Goal: Task Accomplishment & Management: Complete application form

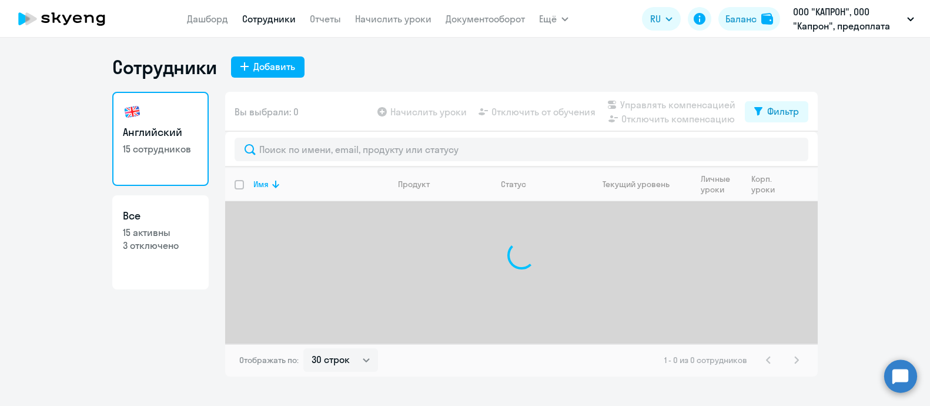
select select "30"
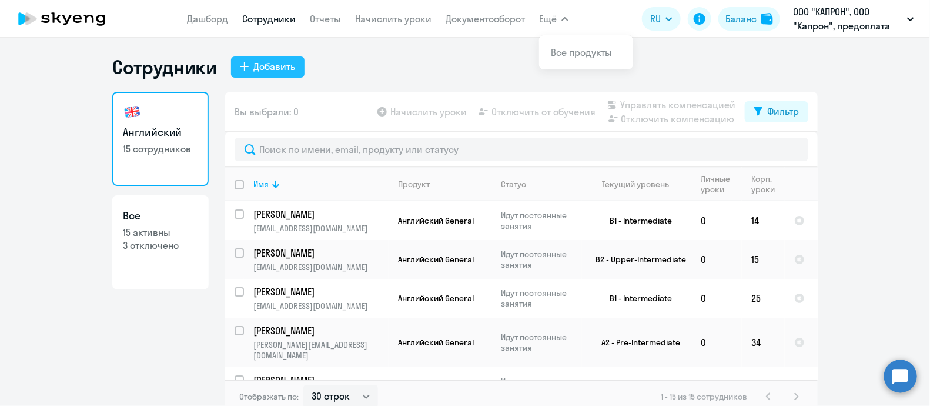
click at [262, 68] on div "Добавить" at bounding box center [274, 66] width 42 height 14
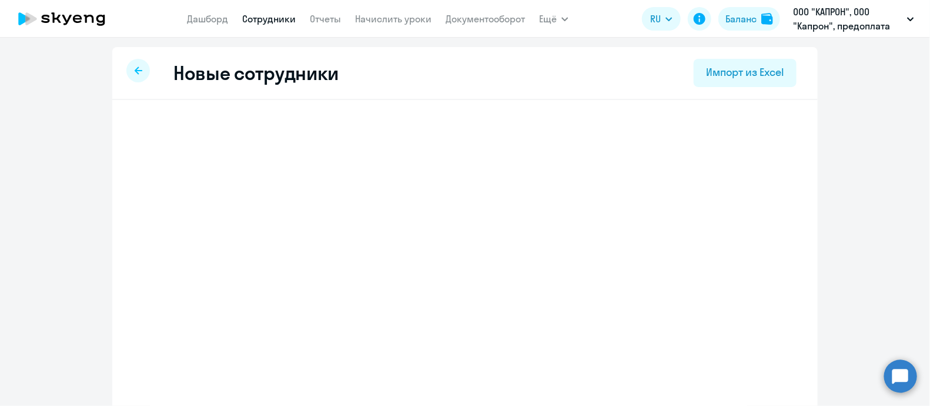
select select "english_adult_not_native_speaker"
select select "3"
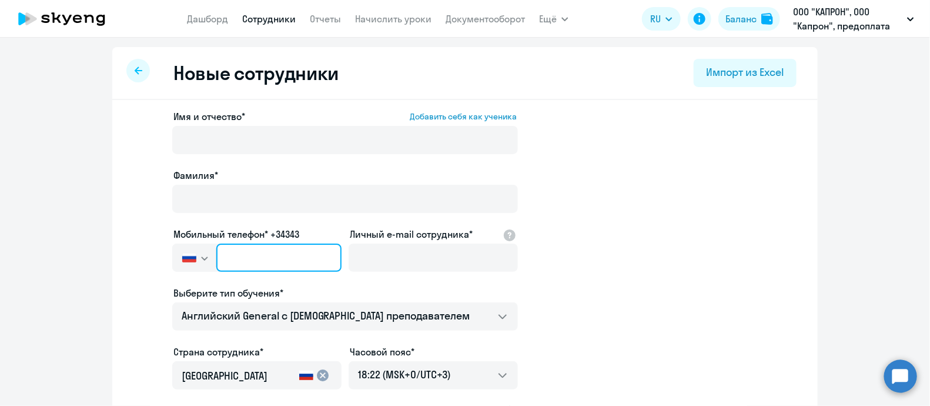
click at [265, 253] on input "text" at bounding box center [278, 257] width 125 height 28
paste input "+7 910 358-43-83"
type input "+7 910 358-43-83"
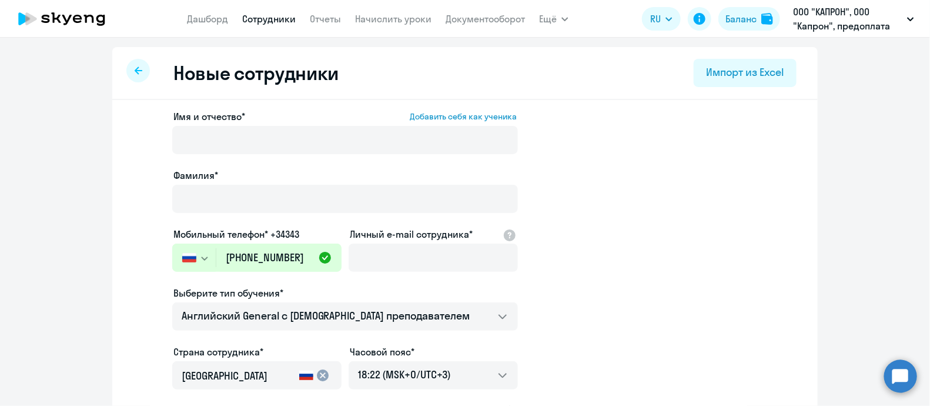
click at [309, 237] on div "Мобильный телефон* +34343" at bounding box center [256, 234] width 169 height 14
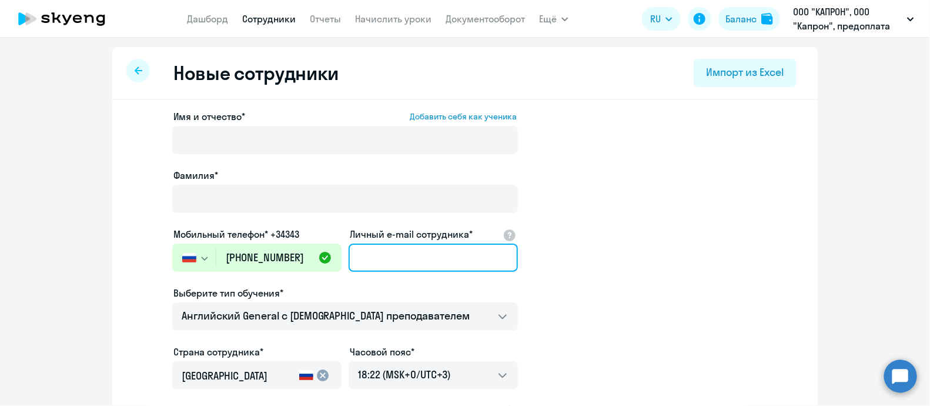
click at [454, 255] on input "Личный e-mail сотрудника*" at bounding box center [433, 257] width 169 height 28
paste input "[EMAIL_ADDRESS][DOMAIN_NAME]"
type input "[EMAIL_ADDRESS][DOMAIN_NAME]"
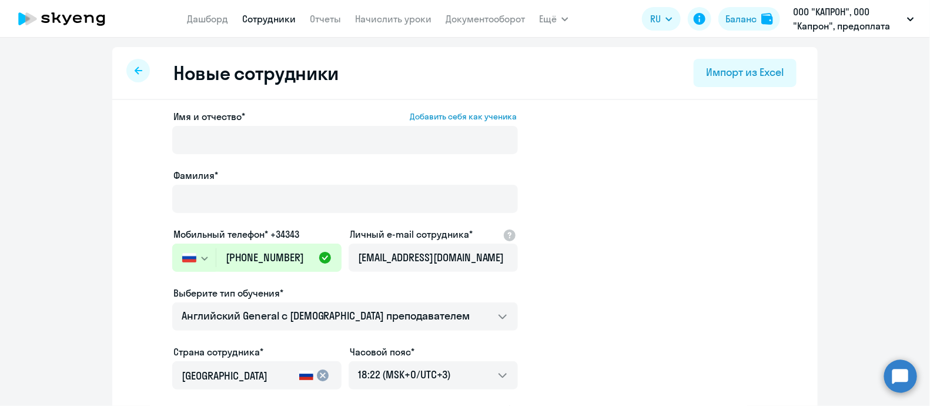
click at [563, 302] on app-new-student-form "Имя и отчество* Добавить себя как ученика Фамилия* Мобильный телефон* +34343 Ро…" at bounding box center [465, 318] width 668 height 419
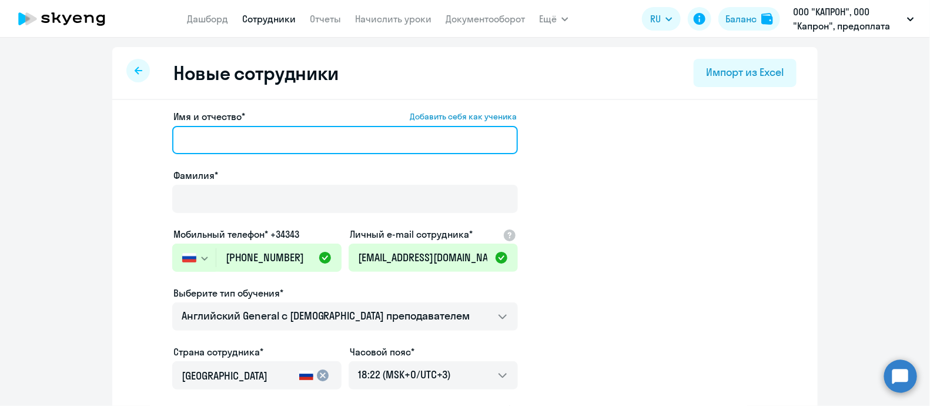
click at [261, 139] on input "Имя и отчество* Добавить себя как ученика" at bounding box center [345, 140] width 346 height 28
paste input "[PERSON_NAME]"
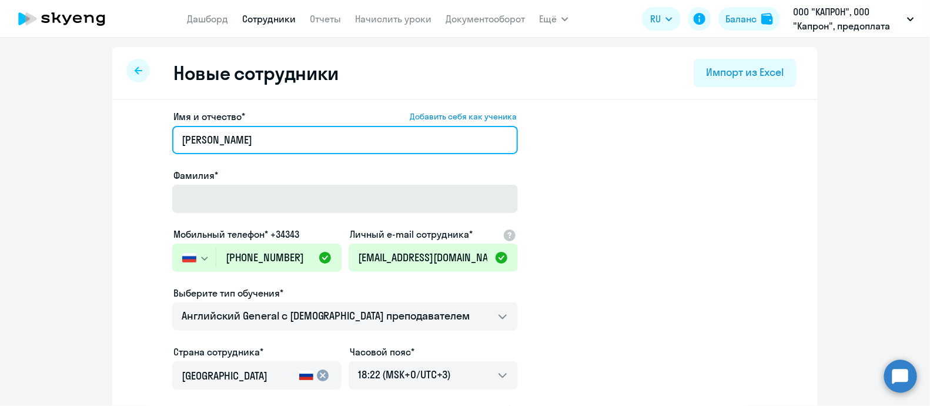
type input "[PERSON_NAME]"
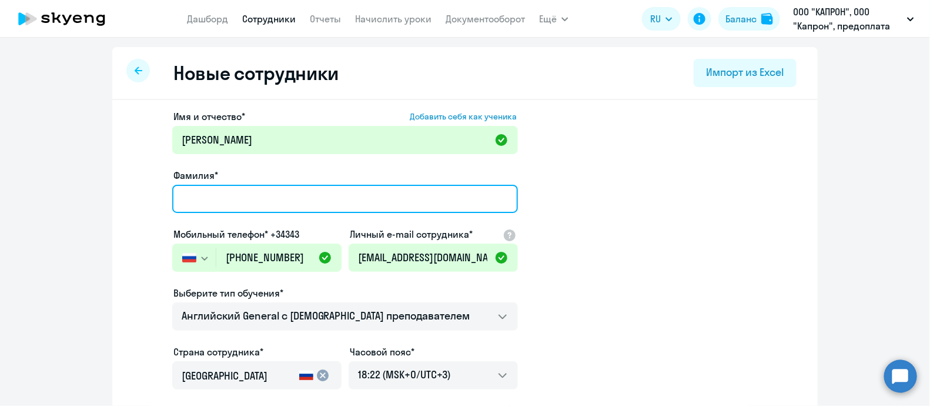
click at [199, 195] on input "Фамилия*" at bounding box center [345, 199] width 346 height 28
paste input "[PERSON_NAME]"
type input "[PERSON_NAME]"
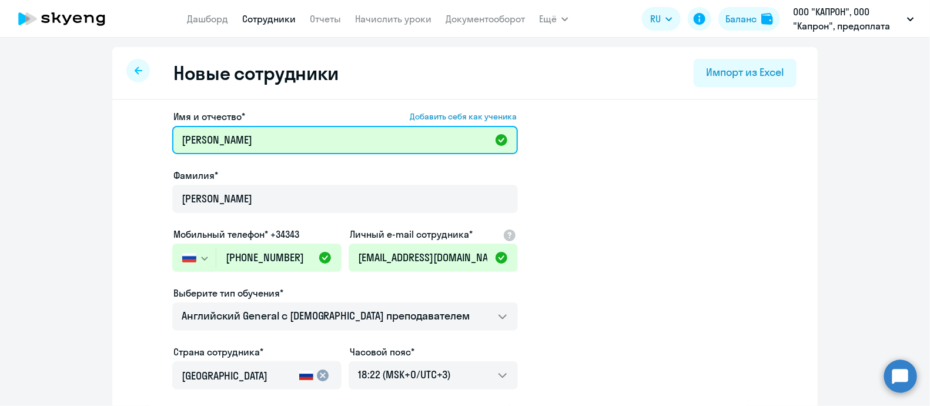
click at [200, 135] on input "[PERSON_NAME]" at bounding box center [345, 140] width 346 height 28
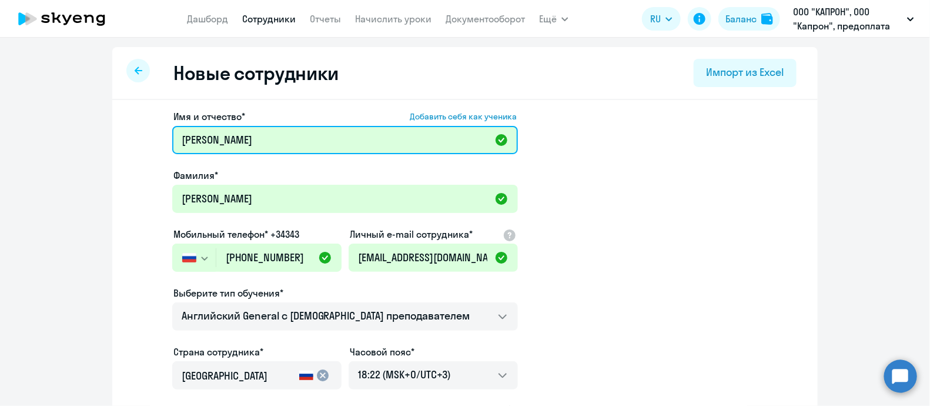
click at [200, 135] on input "[PERSON_NAME]" at bounding box center [345, 140] width 346 height 28
type input "Анастасия"
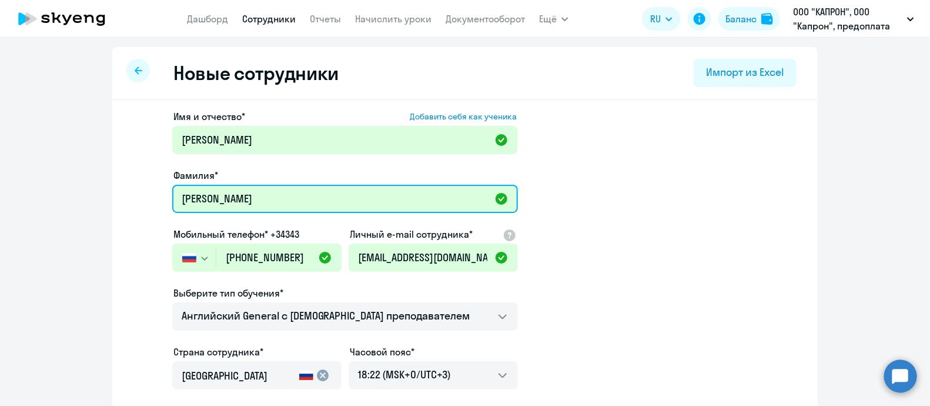
drag, startPoint x: 283, startPoint y: 199, endPoint x: 217, endPoint y: 199, distance: 65.8
click at [217, 199] on input "[PERSON_NAME]" at bounding box center [345, 199] width 346 height 28
type input "Зубова"
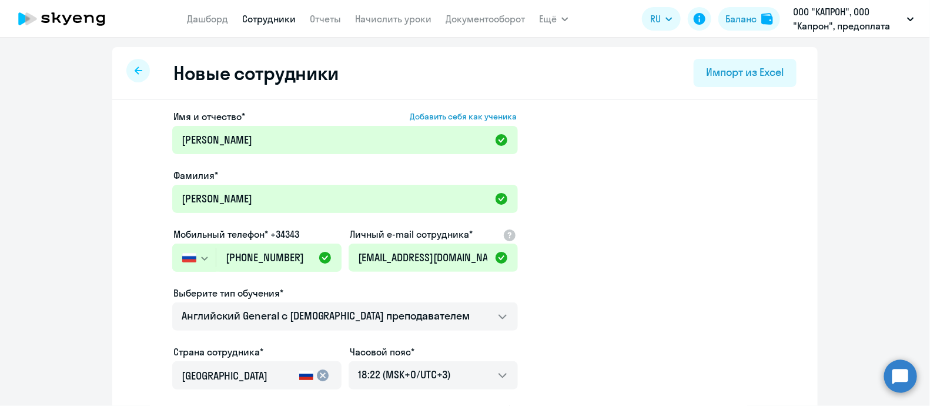
click at [574, 252] on app-new-student-form "Имя и отчество* Добавить себя как ученика Анастасия Фамилия* Зубова Мобильный т…" at bounding box center [465, 318] width 668 height 419
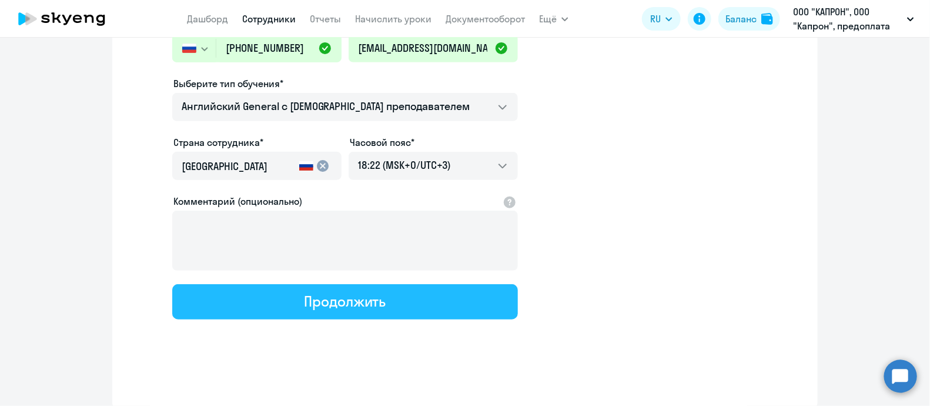
click at [315, 300] on div "Продолжить" at bounding box center [345, 301] width 82 height 19
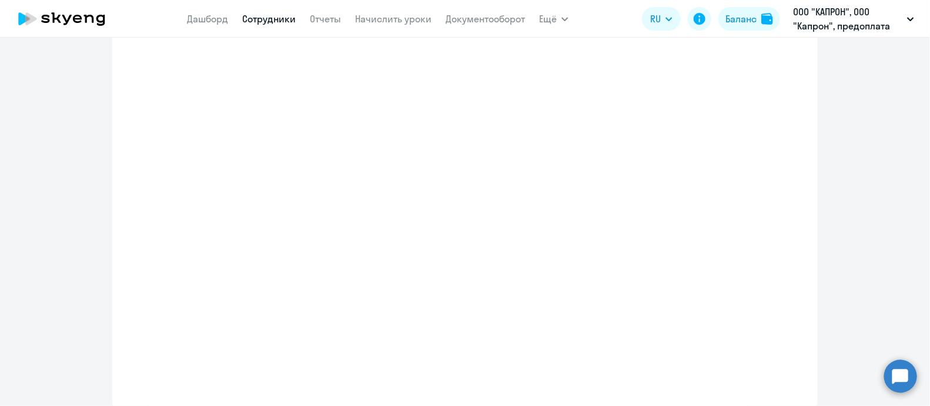
select select "english_adult_not_native_speaker"
select select "3"
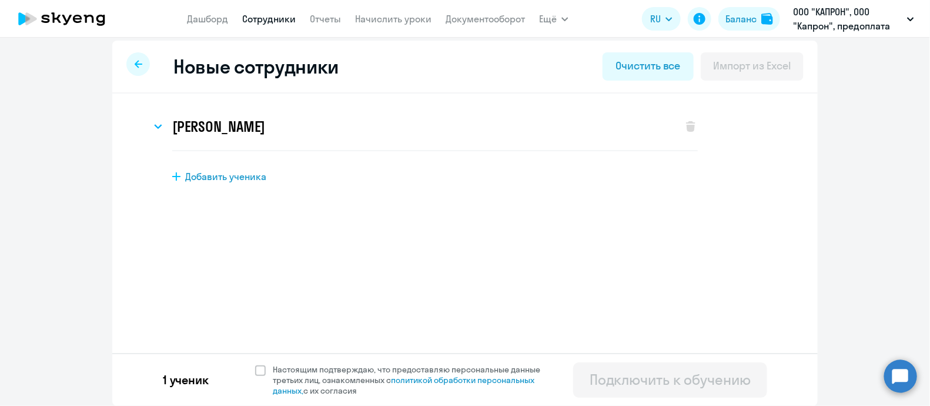
scroll to position [0, 0]
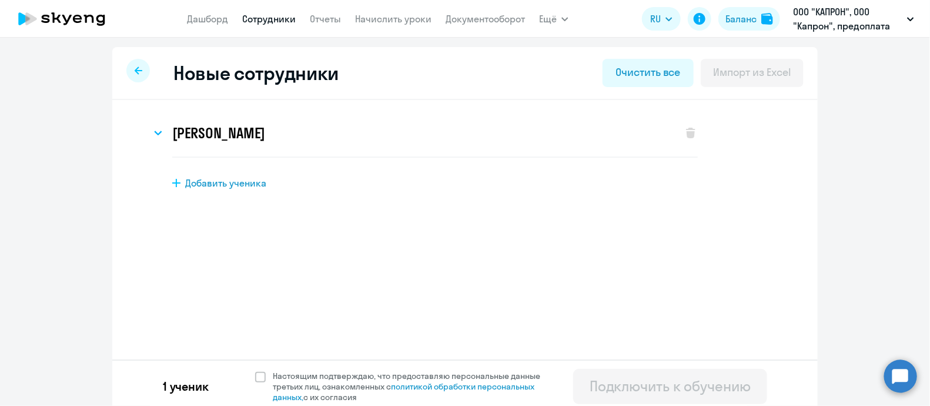
drag, startPoint x: 489, startPoint y: 301, endPoint x: 497, endPoint y: 313, distance: 14.4
click at [497, 313] on div "Новые сотрудники Очистить все Импорт из Excel Анастасия Зубова Имя и отчество* …" at bounding box center [464, 229] width 705 height 365
click at [266, 376] on span "Настоящим подтверждаю, что предоставляю персональные данные третьих лиц, ознако…" at bounding box center [410, 386] width 289 height 32
click at [255, 370] on input "Настоящим подтверждаю, что предоставляю персональные данные третьих лиц, ознако…" at bounding box center [255, 370] width 1 height 1
checkbox input "true"
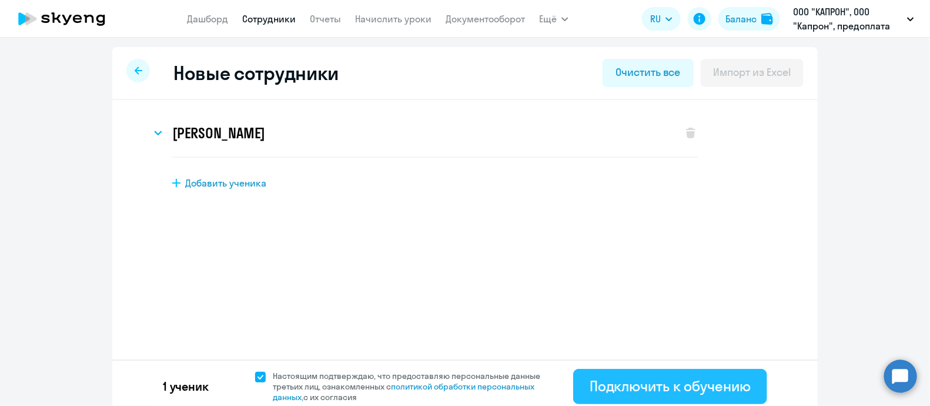
click at [594, 383] on div "Подключить к обучению" at bounding box center [670, 385] width 161 height 19
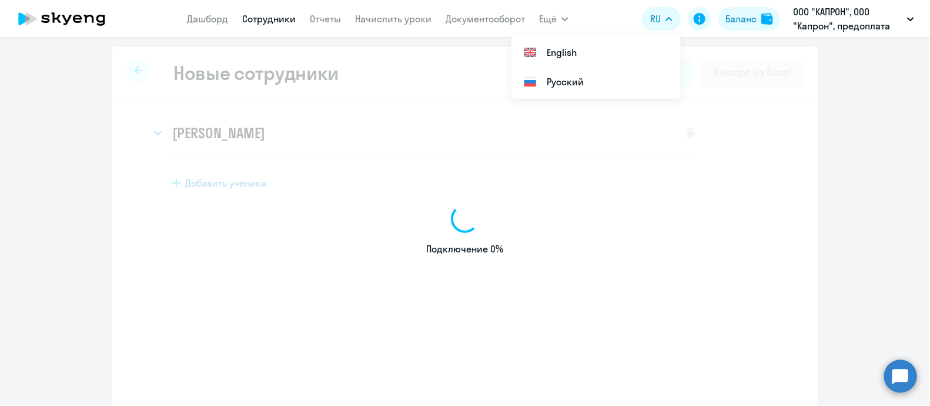
select select "english_adult_not_native_speaker"
select select "3"
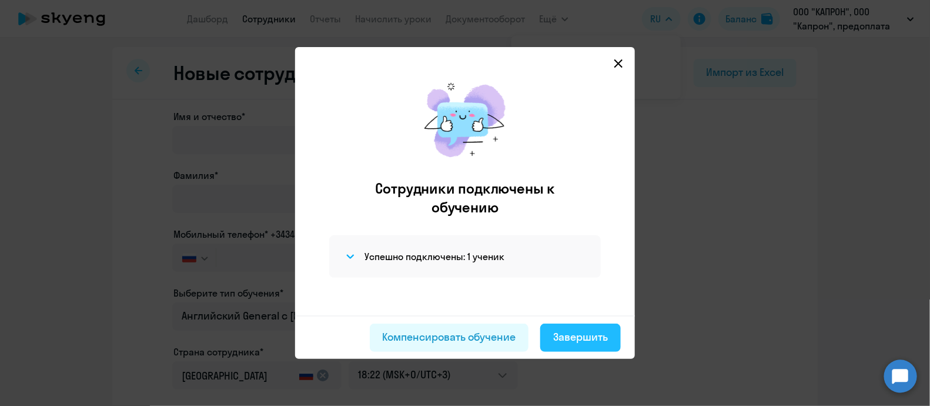
click at [571, 330] on div "Завершить" at bounding box center [580, 336] width 55 height 15
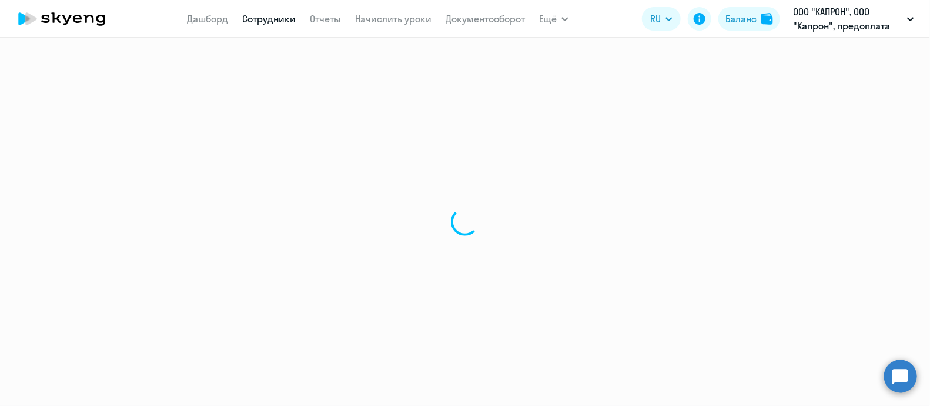
select select "30"
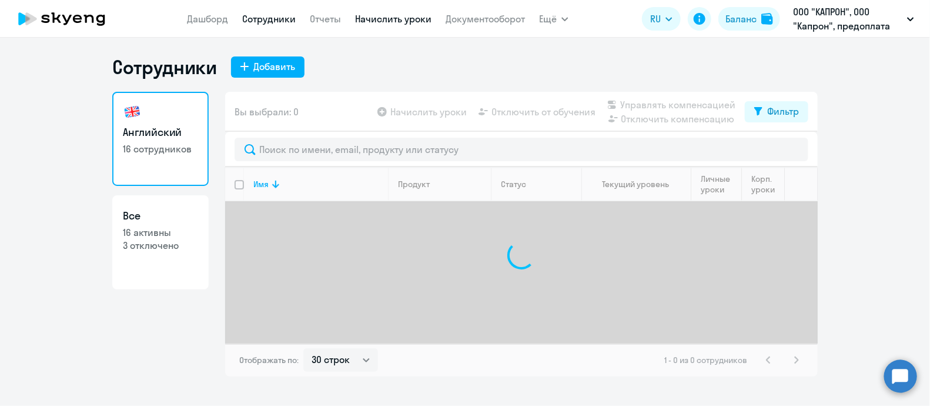
click at [399, 14] on link "Начислить уроки" at bounding box center [393, 19] width 76 height 12
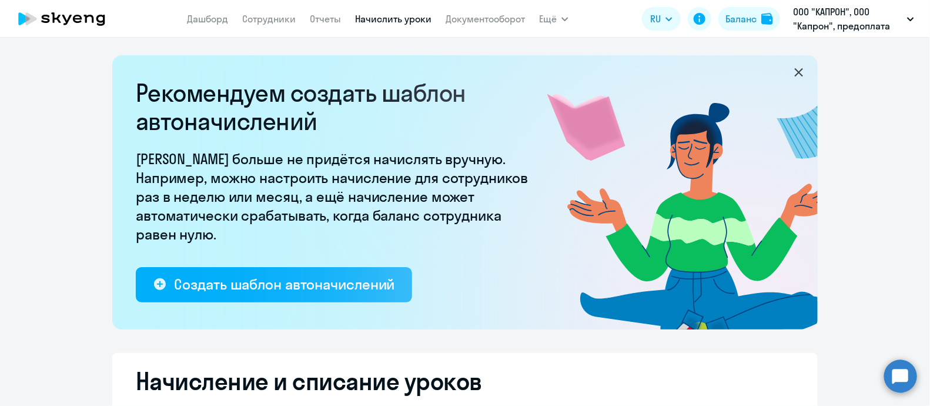
select select "10"
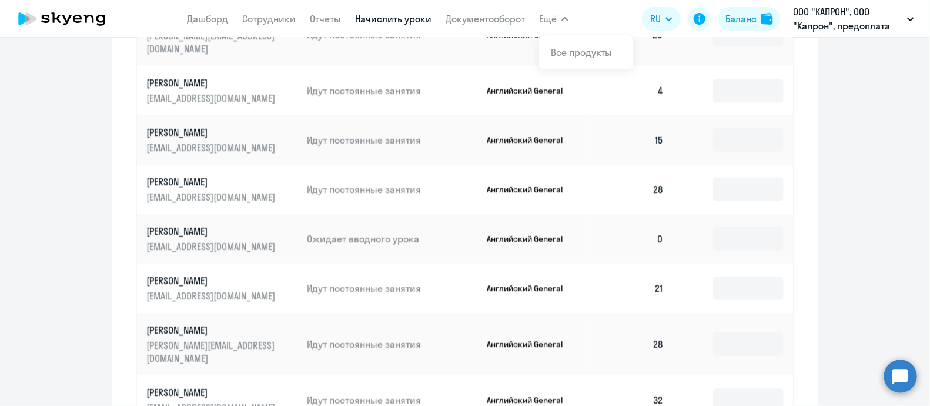
scroll to position [788, 0]
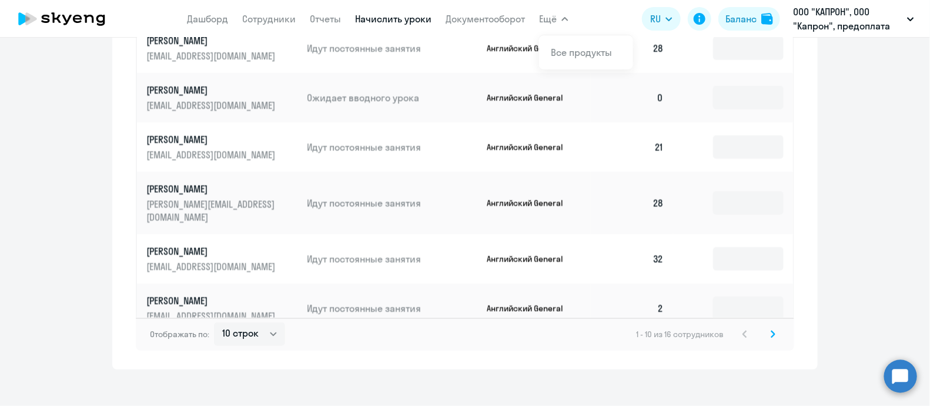
click at [766, 327] on svg-icon at bounding box center [773, 334] width 14 height 14
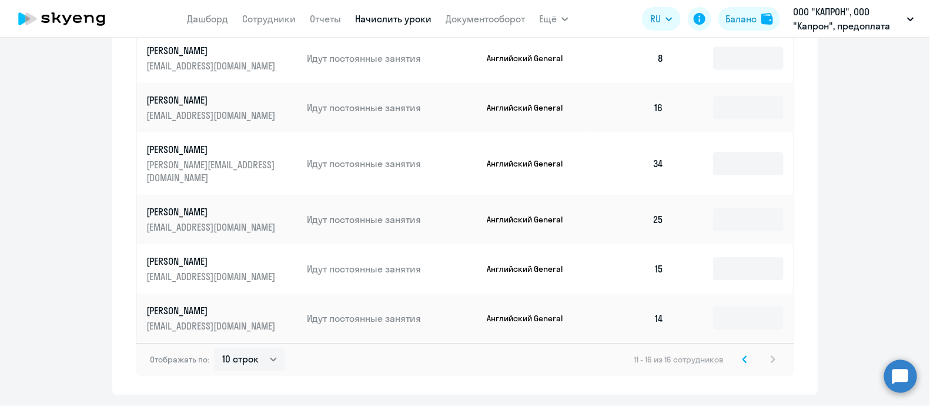
scroll to position [567, 0]
click at [742, 356] on icon at bounding box center [744, 360] width 5 height 8
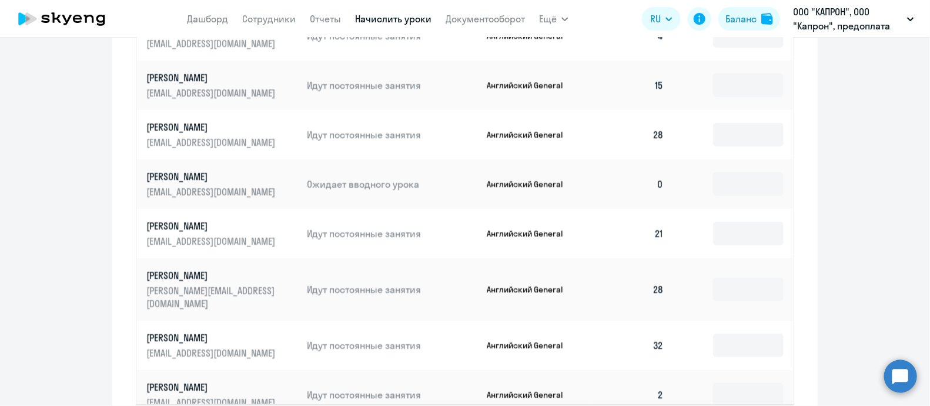
scroll to position [788, 0]
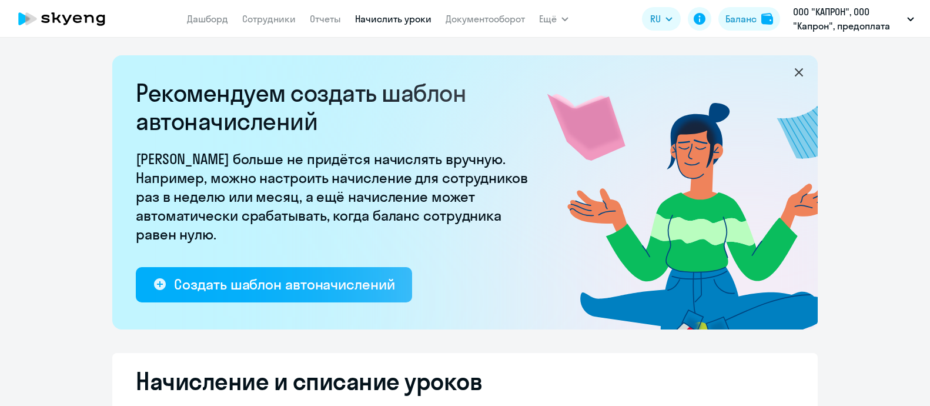
select select "10"
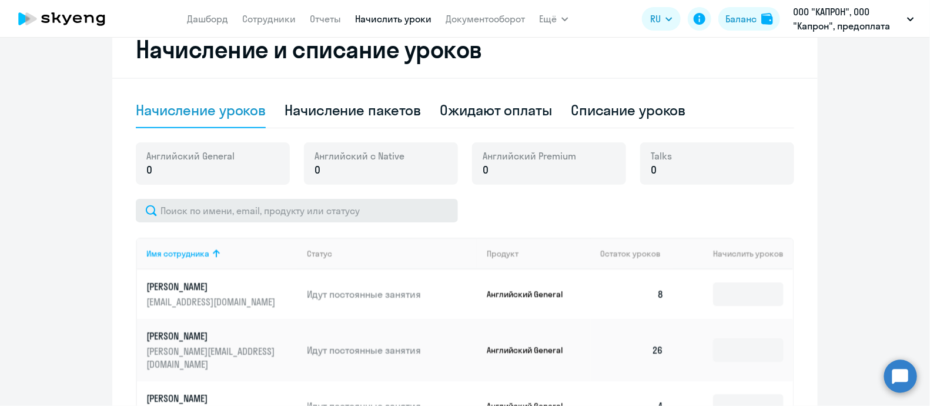
scroll to position [330, 0]
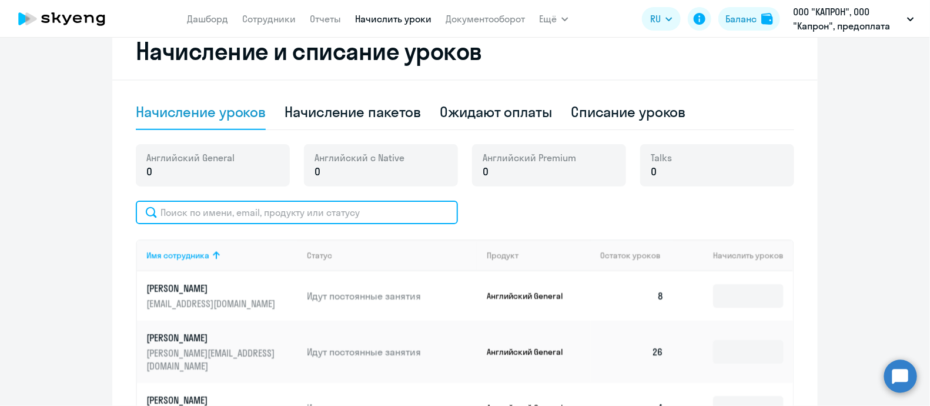
click at [315, 215] on input "text" at bounding box center [297, 212] width 322 height 24
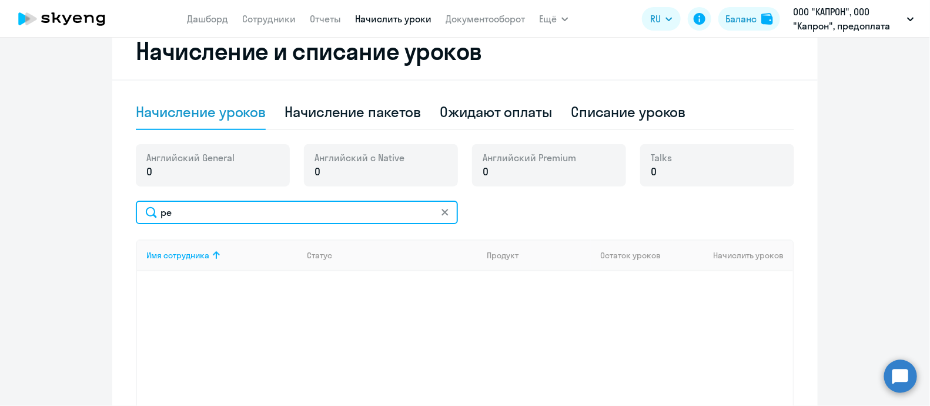
type input "p"
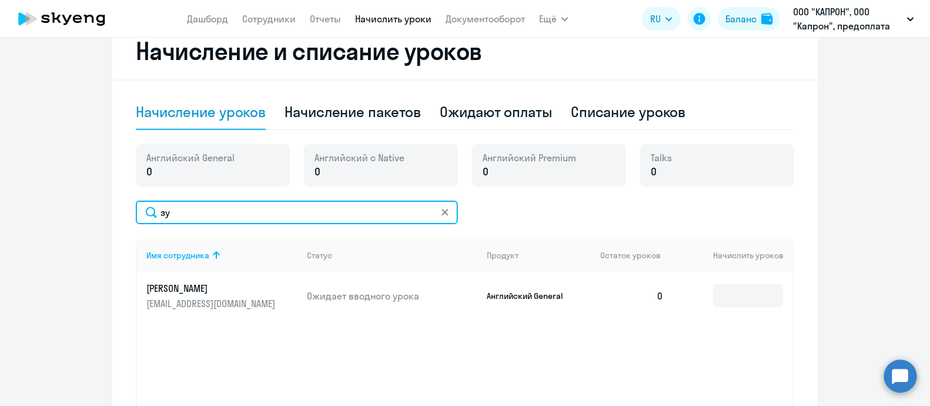
type input "з"
type input "зу"
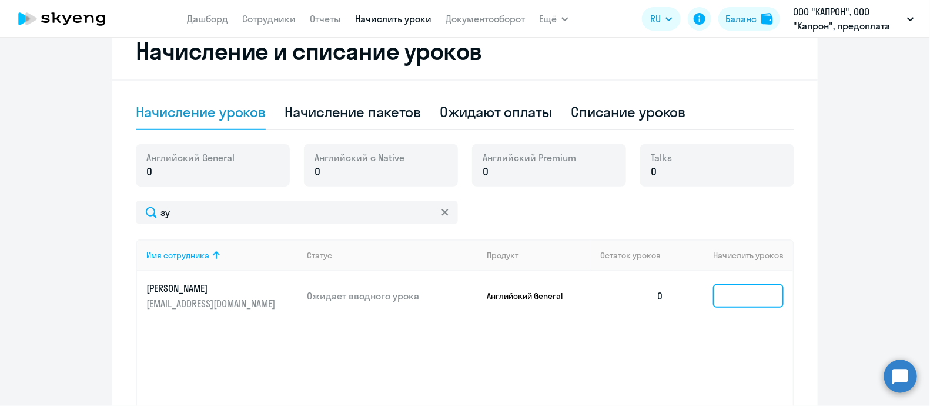
click at [729, 294] on input at bounding box center [748, 296] width 71 height 24
click at [327, 110] on div "Начисление пакетов" at bounding box center [353, 111] width 136 height 19
select select "10"
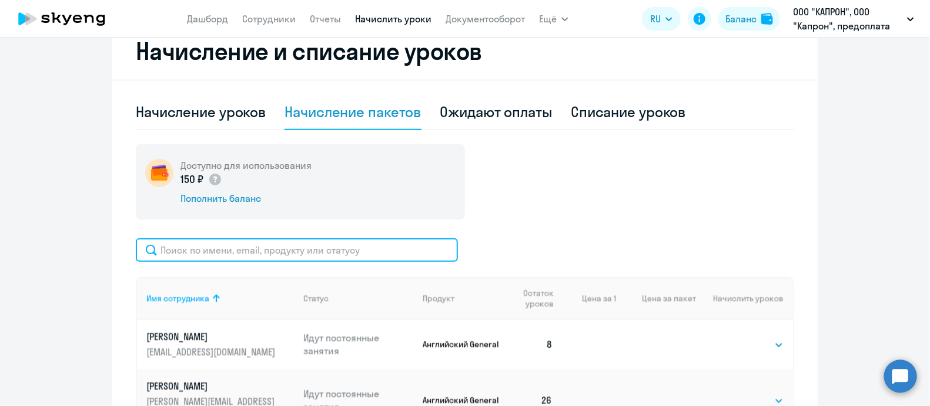
click at [336, 255] on input "text" at bounding box center [297, 250] width 322 height 24
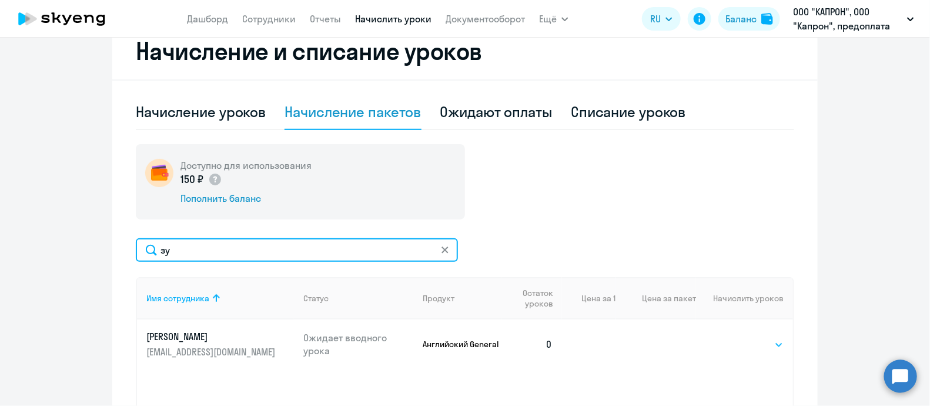
type input "зу"
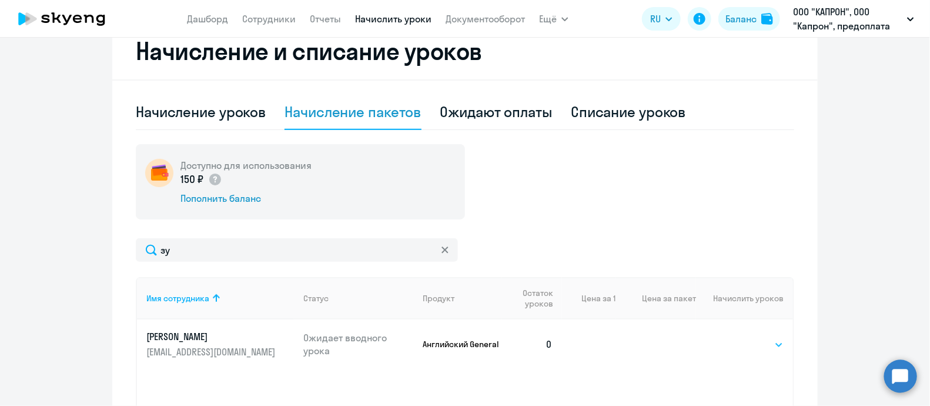
click at [745, 344] on select "Выбрать 4 8 16 32 64 96 128" at bounding box center [759, 344] width 48 height 14
select select "32"
click at [735, 337] on select "Выбрать 4 8 16 32 64 96 128" at bounding box center [759, 344] width 48 height 14
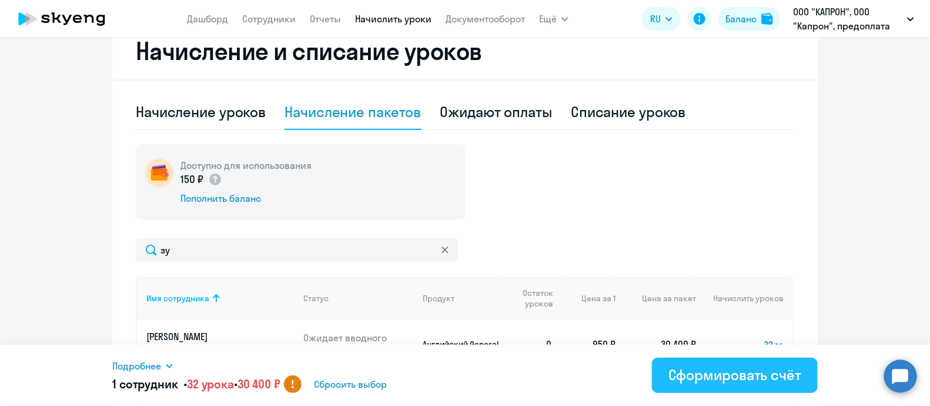
click at [721, 382] on div "Сформировать счёт" at bounding box center [734, 374] width 133 height 19
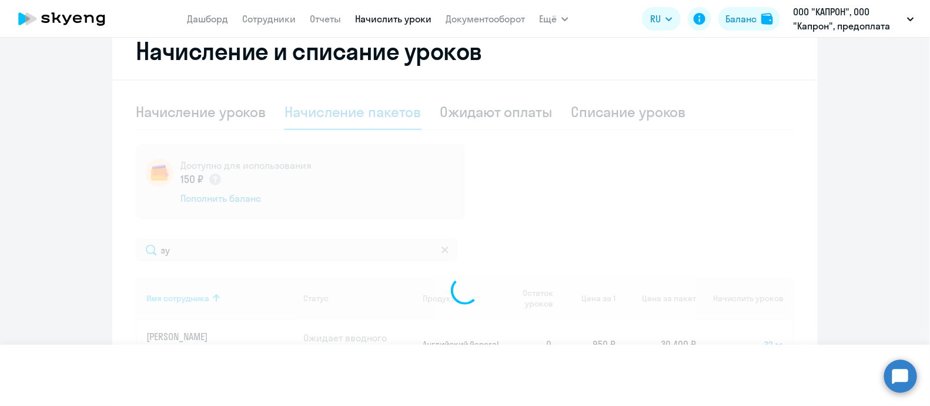
select select
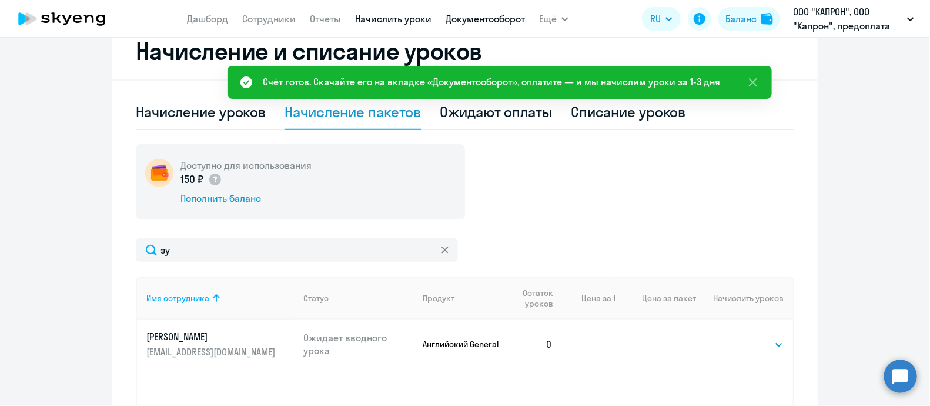
click at [470, 16] on link "Документооборот" at bounding box center [485, 19] width 79 height 12
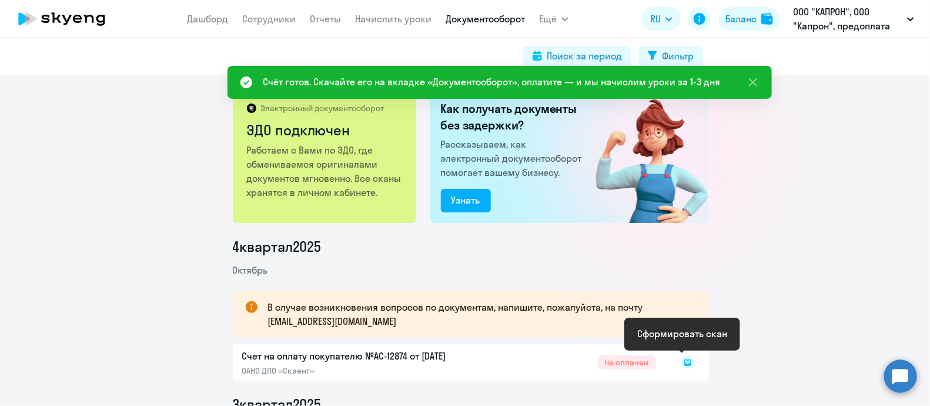
click at [688, 369] on icon at bounding box center [688, 362] width 14 height 14
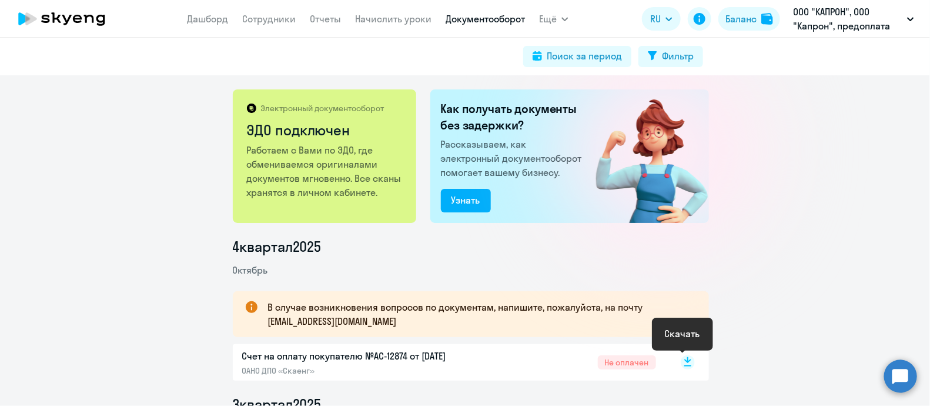
click at [681, 358] on rect at bounding box center [688, 362] width 14 height 14
drag, startPoint x: 109, startPoint y: 195, endPoint x: 162, endPoint y: 174, distance: 56.8
click at [109, 195] on div "Электронный документооборот ЭДО подключен Работаем с Вами по ЭДО, где обменивае…" at bounding box center [465, 240] width 930 height 330
